Goal: Task Accomplishment & Management: Manage account settings

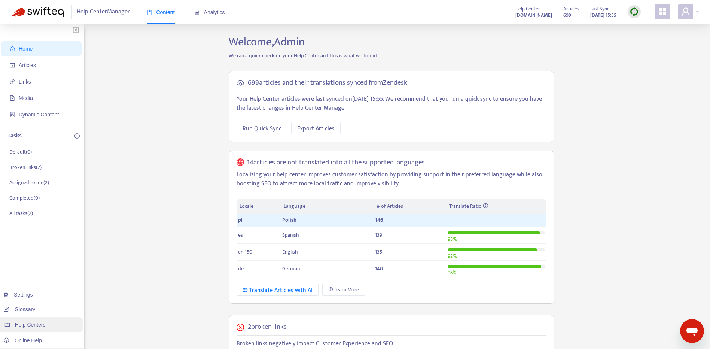
click at [48, 327] on div "Help Centers" at bounding box center [40, 324] width 85 height 15
click at [137, 306] on link "Add Help Center" at bounding box center [116, 309] width 47 height 6
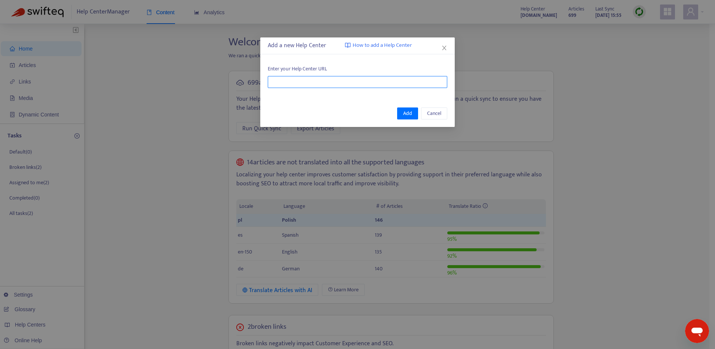
click at [354, 84] on input "text" at bounding box center [358, 82] width 180 height 12
paste input "**********"
type input "**********"
click at [403, 112] on button "Add" at bounding box center [407, 113] width 21 height 12
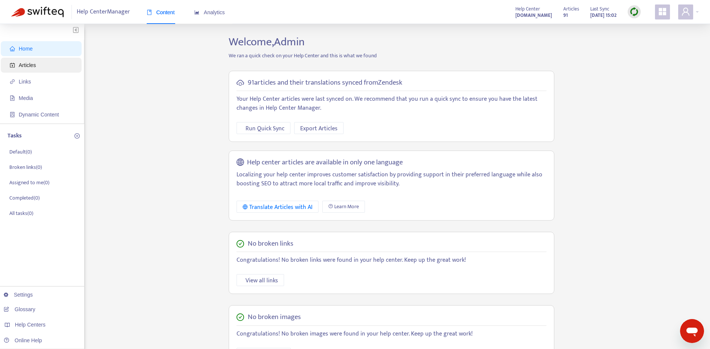
click at [34, 66] on span "Articles" at bounding box center [27, 65] width 17 height 6
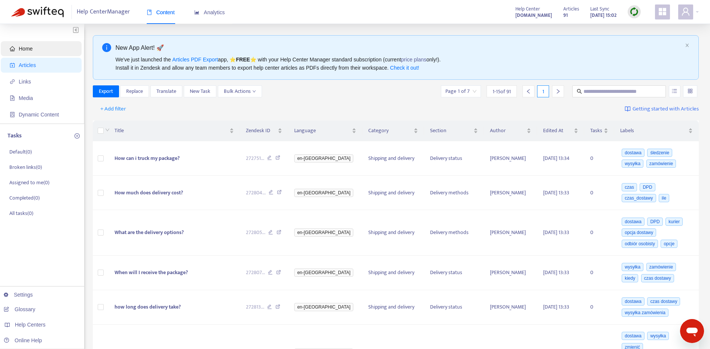
click at [32, 43] on span "Home" at bounding box center [43, 48] width 66 height 15
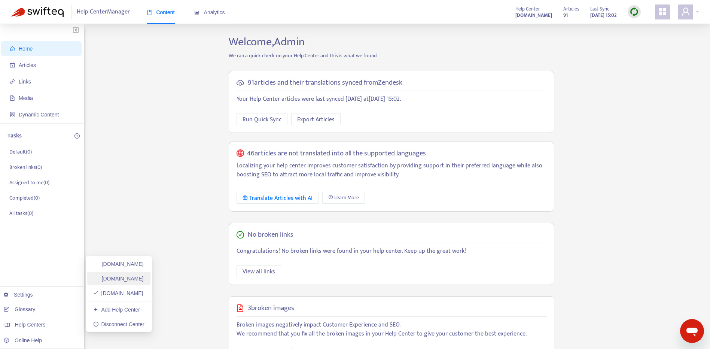
click at [144, 281] on link "[DOMAIN_NAME]" at bounding box center [118, 278] width 51 height 6
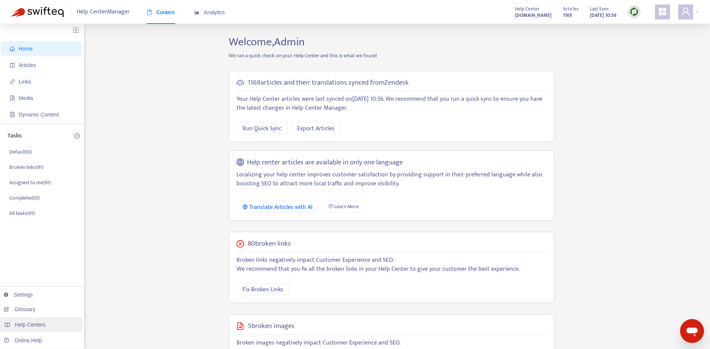
click at [48, 325] on div "Help Centers" at bounding box center [40, 324] width 85 height 15
click at [144, 266] on link "[DOMAIN_NAME]" at bounding box center [118, 264] width 51 height 6
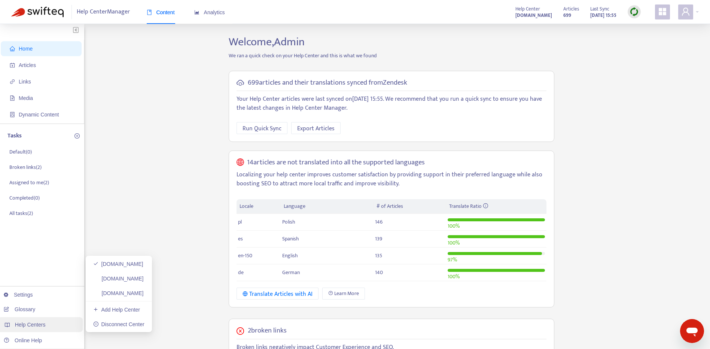
click at [53, 323] on div "Help Centers" at bounding box center [40, 324] width 85 height 15
click at [139, 290] on link "[DOMAIN_NAME]" at bounding box center [118, 293] width 51 height 6
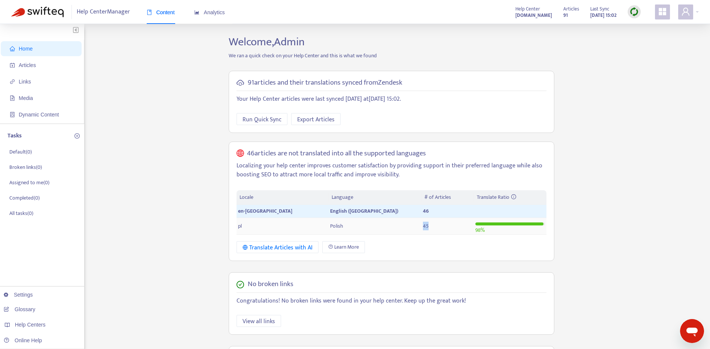
drag, startPoint x: 373, startPoint y: 227, endPoint x: 385, endPoint y: 226, distance: 12.7
click at [421, 226] on td "45" at bounding box center [447, 226] width 52 height 17
drag, startPoint x: 385, startPoint y: 226, endPoint x: 395, endPoint y: 232, distance: 11.3
click at [421, 232] on td "45" at bounding box center [447, 226] width 52 height 17
click at [680, 9] on span at bounding box center [685, 11] width 15 height 15
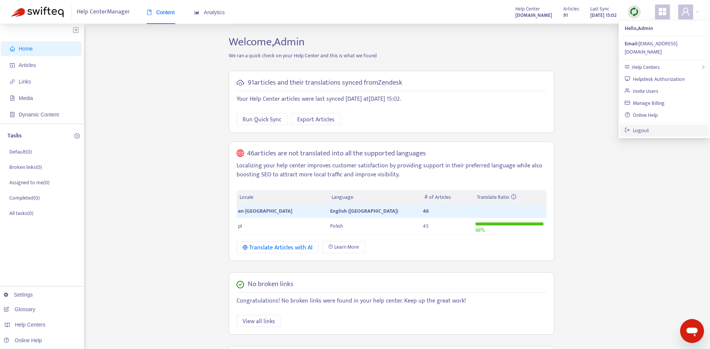
click at [649, 126] on link "Logout" at bounding box center [637, 130] width 24 height 9
